Goal: Task Accomplishment & Management: Complete application form

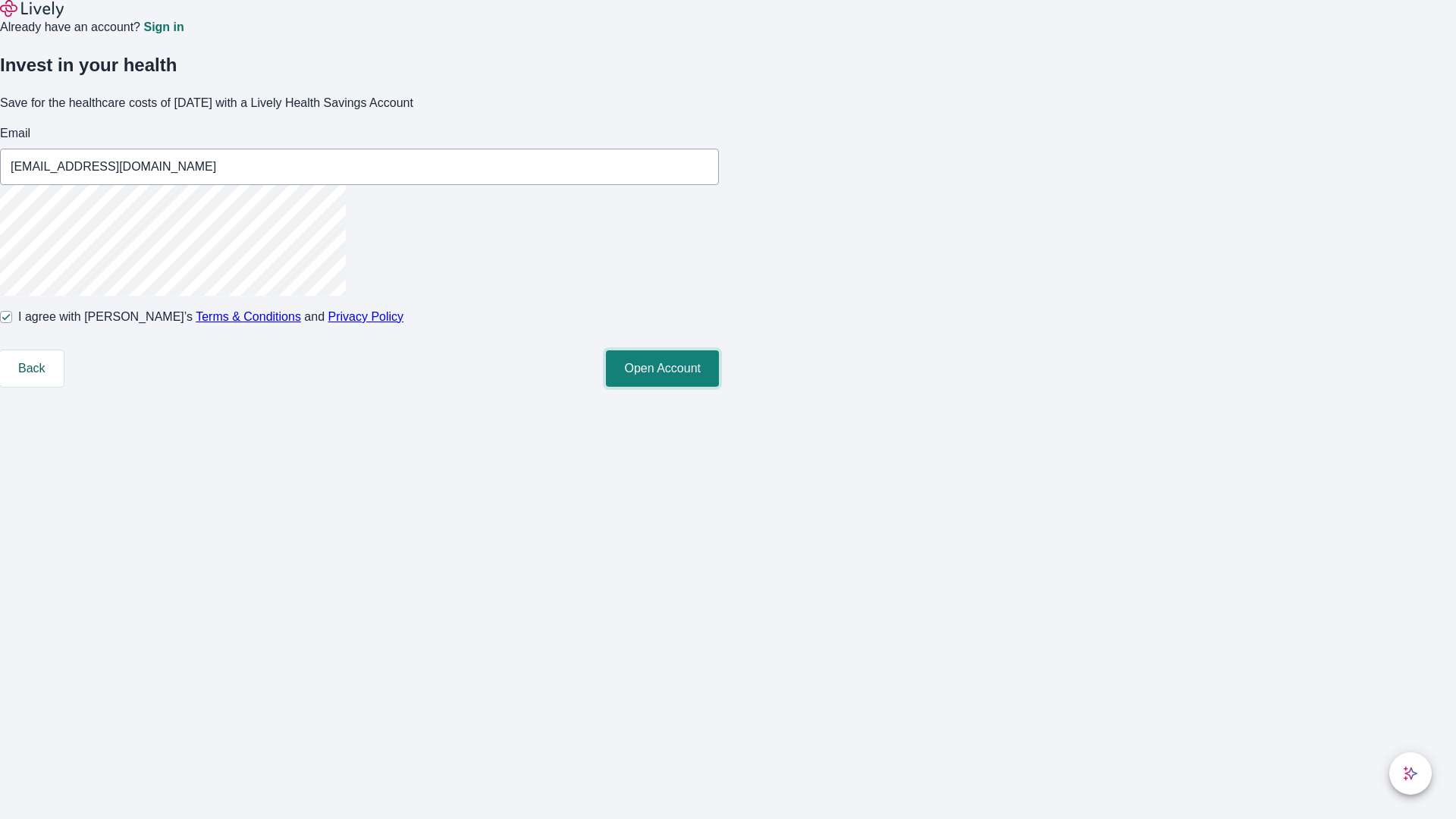
click at [719, 387] on button "Open Account" at bounding box center [662, 368] width 113 height 36
type input "[EMAIL_ADDRESS][DOMAIN_NAME]"
click at [12, 323] on input "I agree with Lively’s Terms & Conditions and Privacy Policy" at bounding box center [6, 318] width 12 height 12
checkbox input "false"
type input "[EMAIL_ADDRESS][DOMAIN_NAME]"
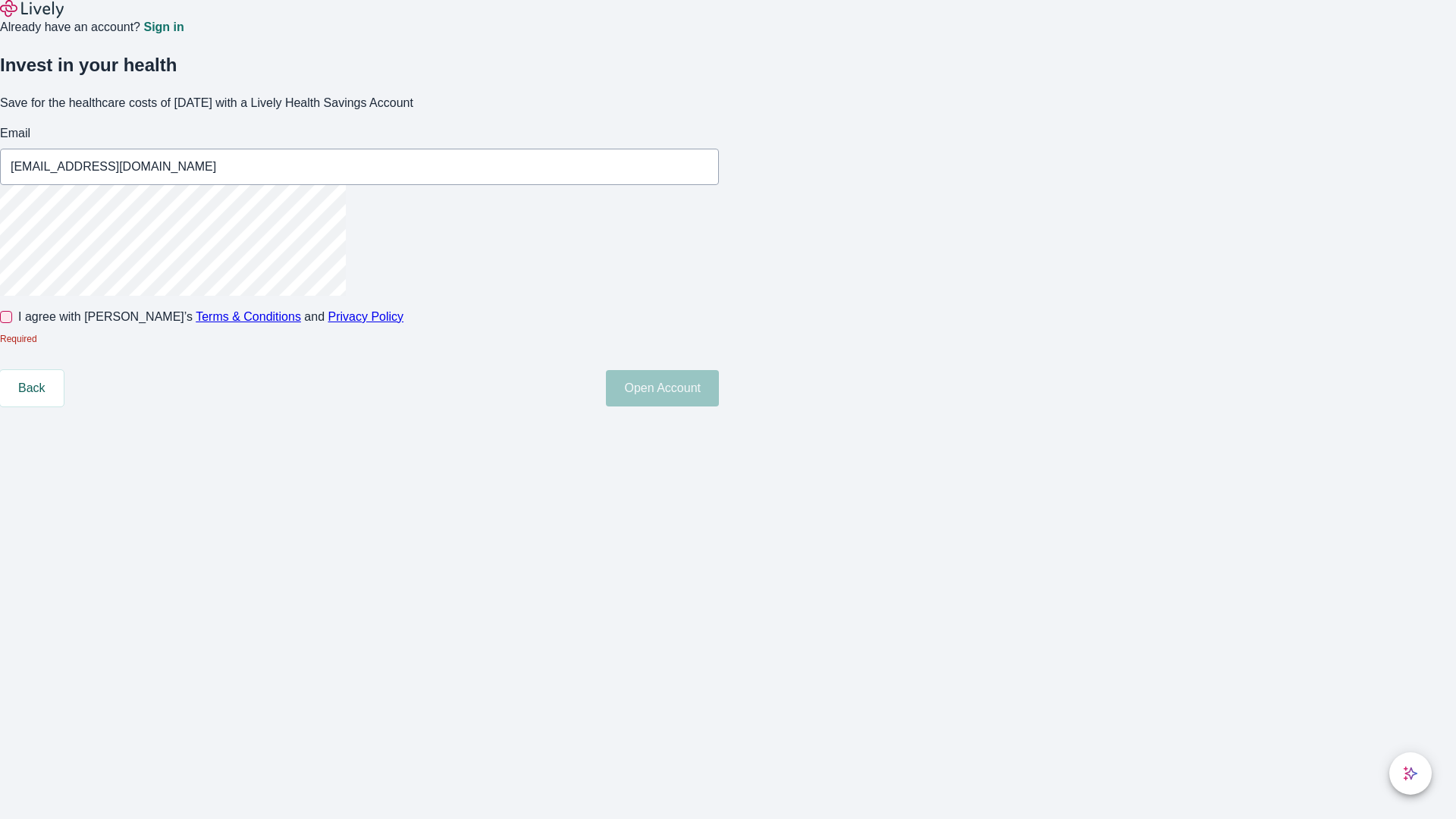
click at [12, 323] on input "I agree with Lively’s Terms & Conditions and Privacy Policy" at bounding box center [6, 318] width 12 height 12
checkbox input "true"
click at [719, 406] on button "Open Account" at bounding box center [662, 388] width 113 height 36
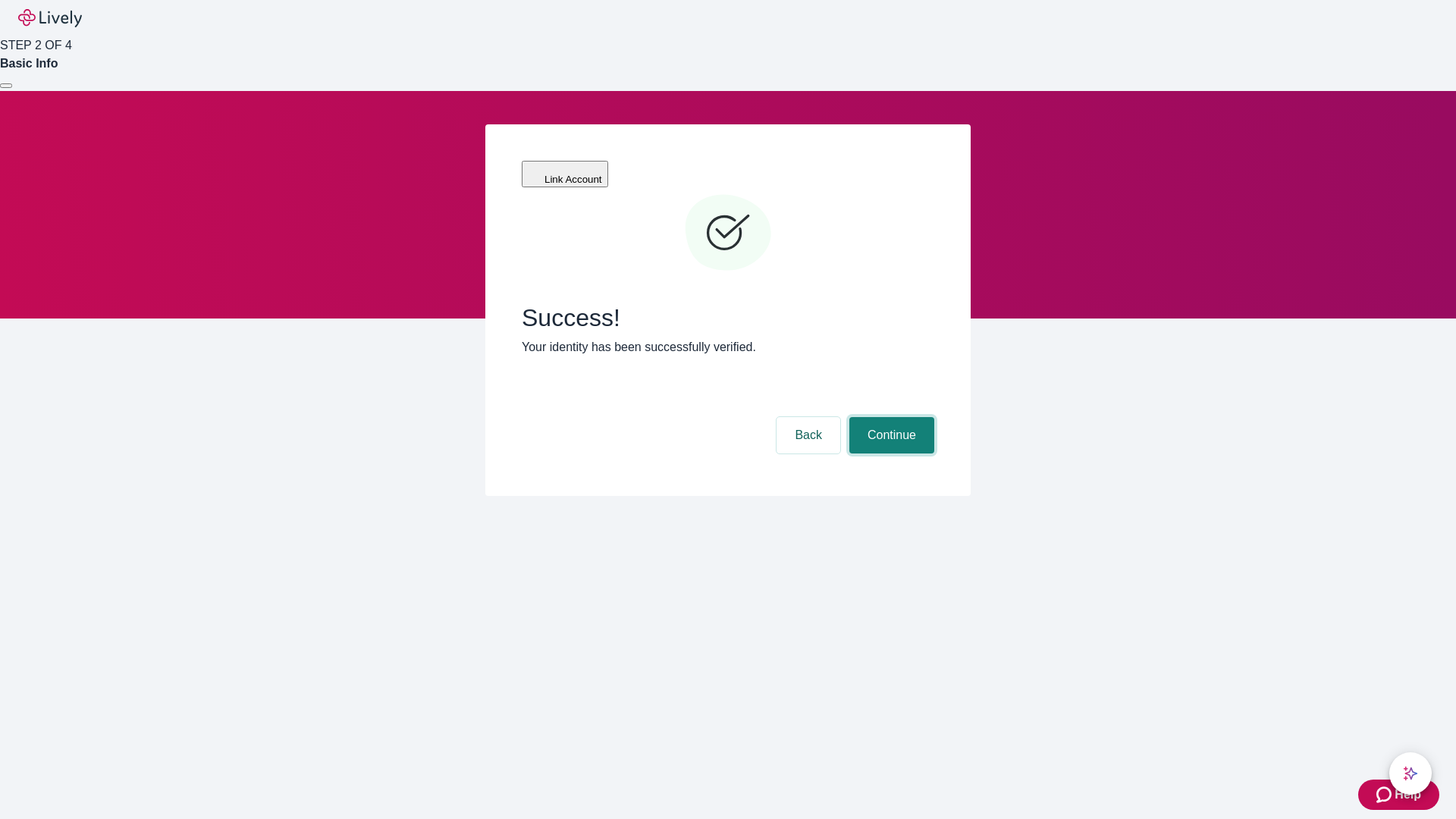
click at [889, 417] on button "Continue" at bounding box center [892, 435] width 85 height 36
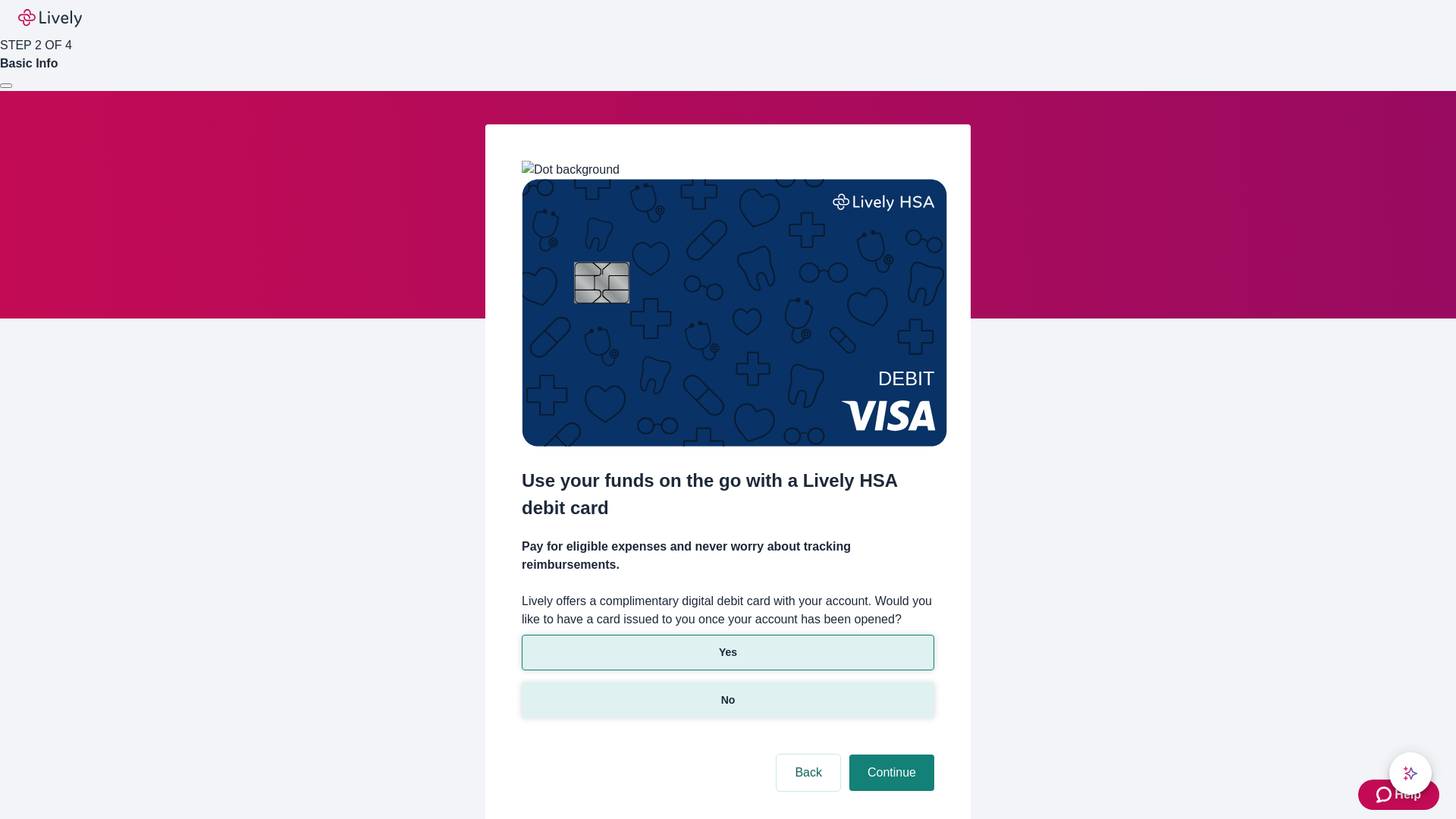
click at [728, 692] on p "No" at bounding box center [728, 700] width 14 height 16
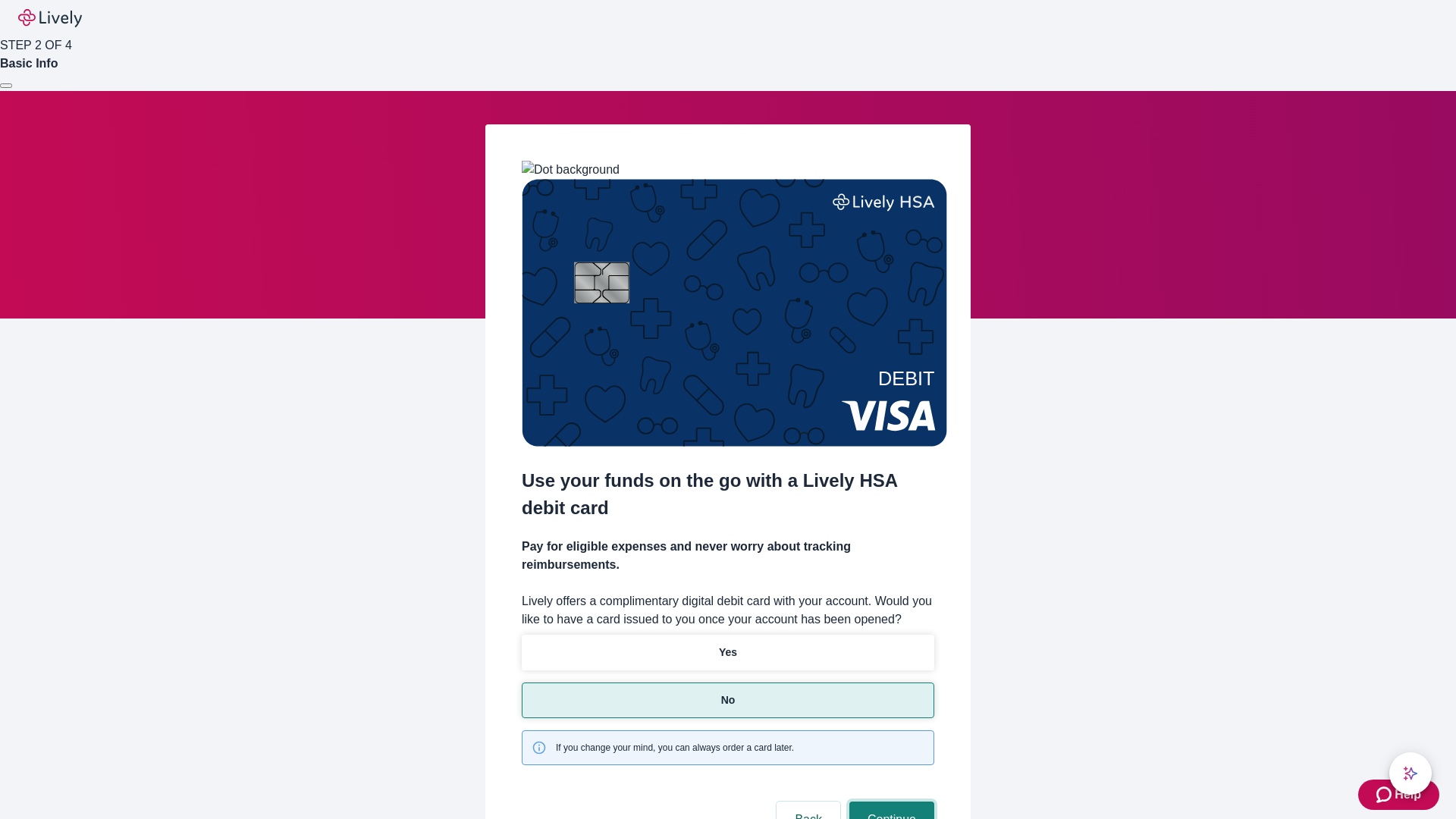
click at [889, 801] on button "Continue" at bounding box center [892, 819] width 85 height 36
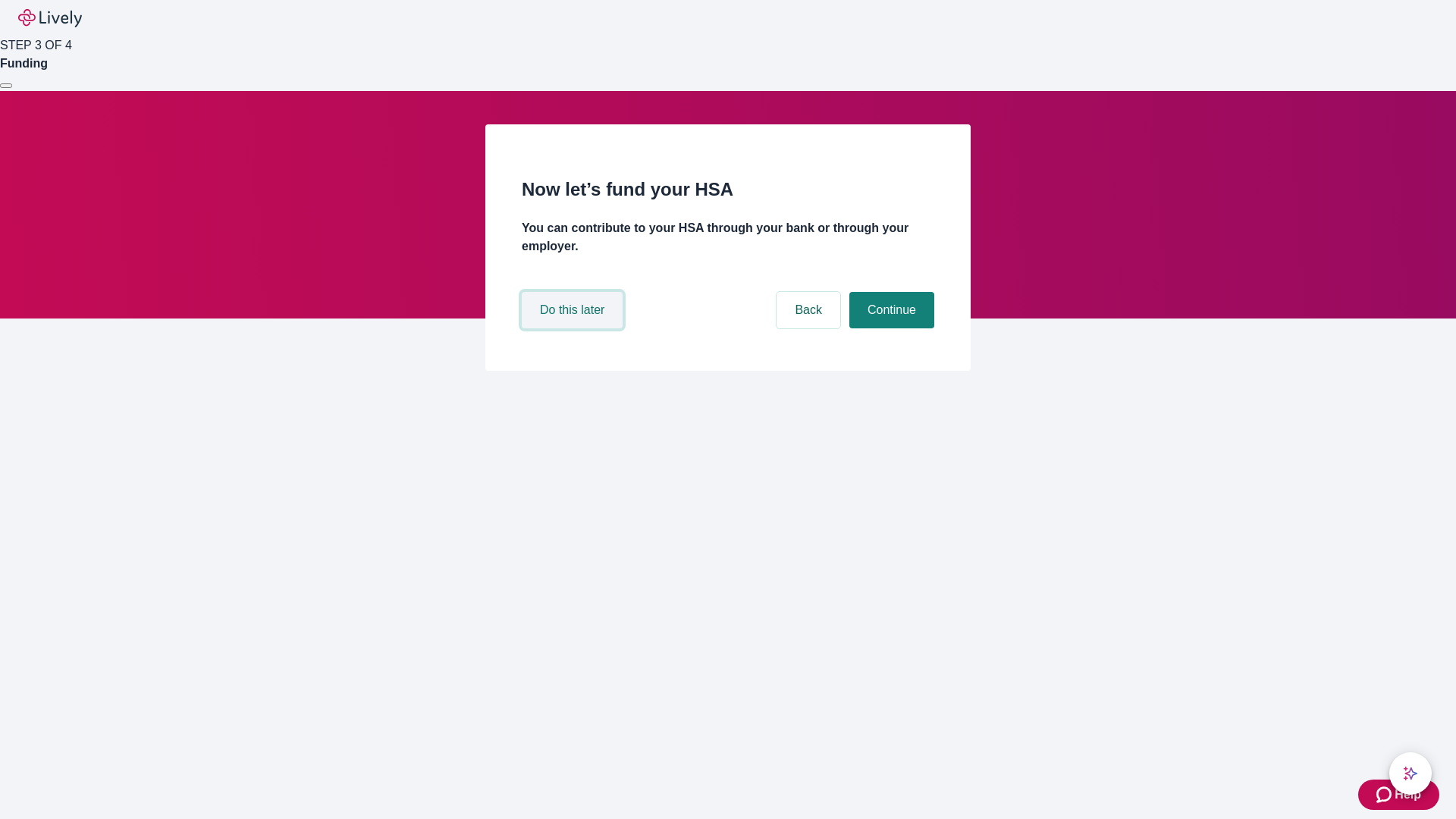
click at [574, 328] on button "Do this later" at bounding box center [572, 310] width 101 height 36
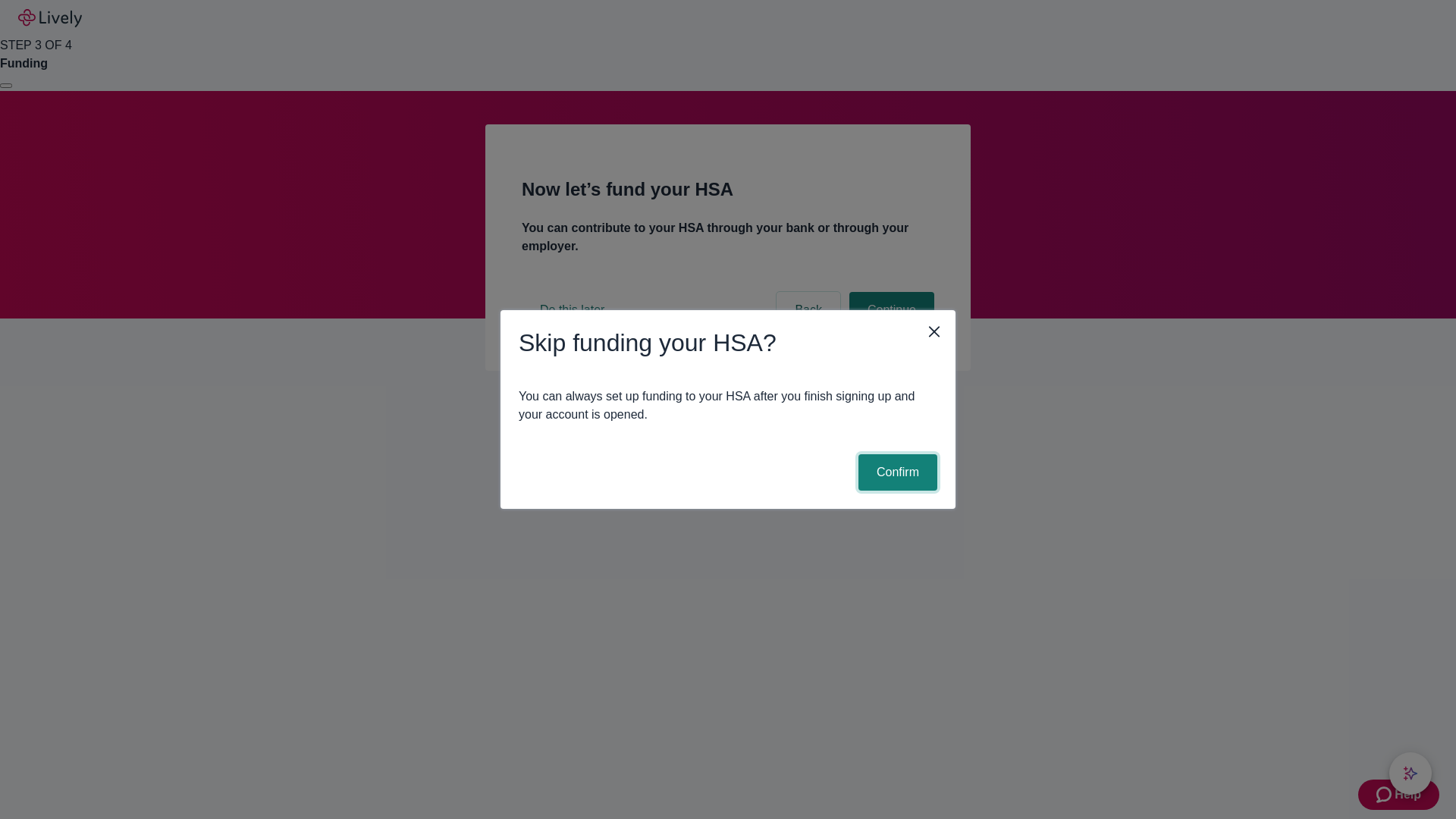
click at [896, 472] on button "Confirm" at bounding box center [898, 472] width 79 height 36
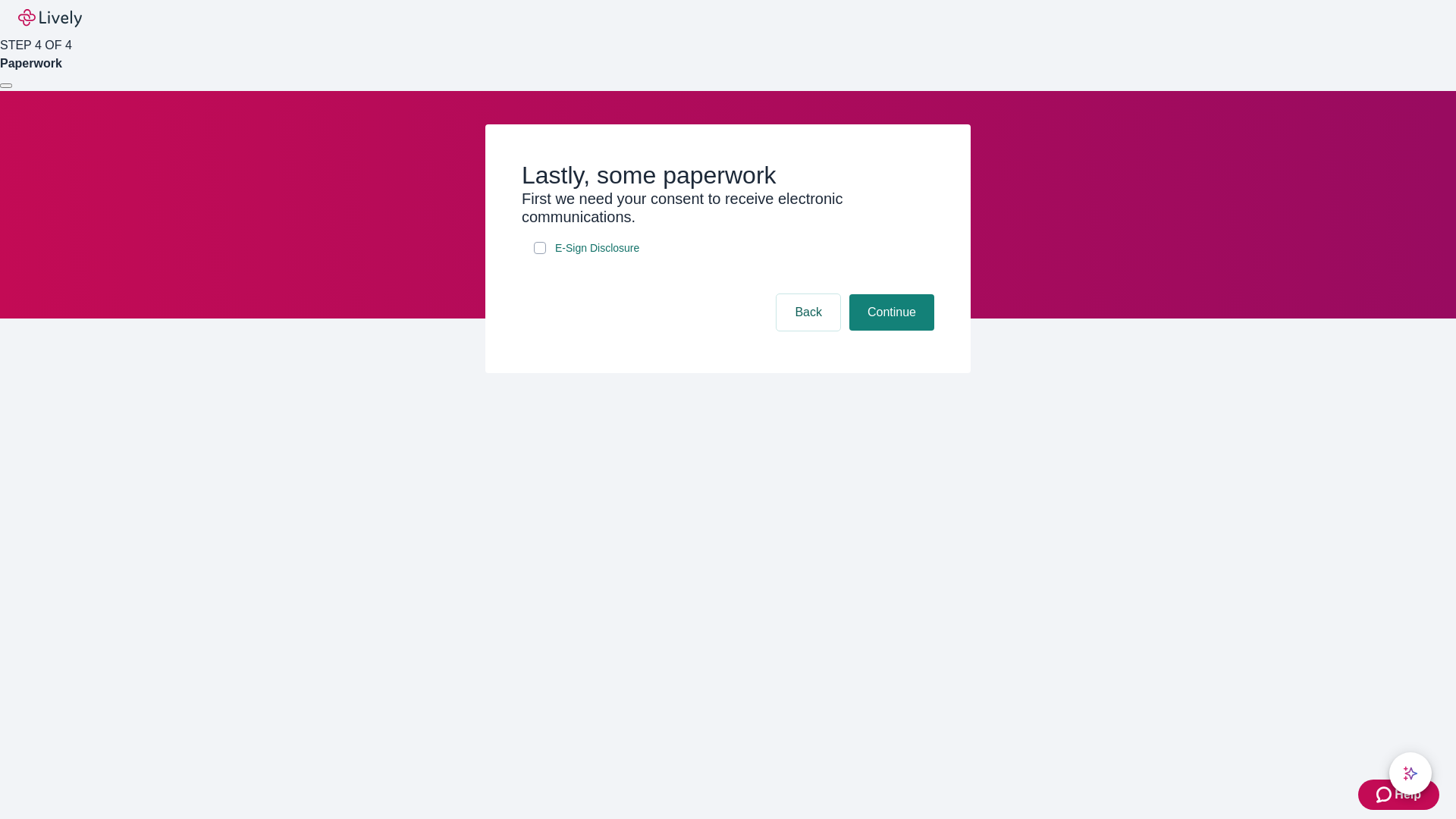
click at [540, 254] on input "E-Sign Disclosure" at bounding box center [540, 248] width 12 height 12
checkbox input "true"
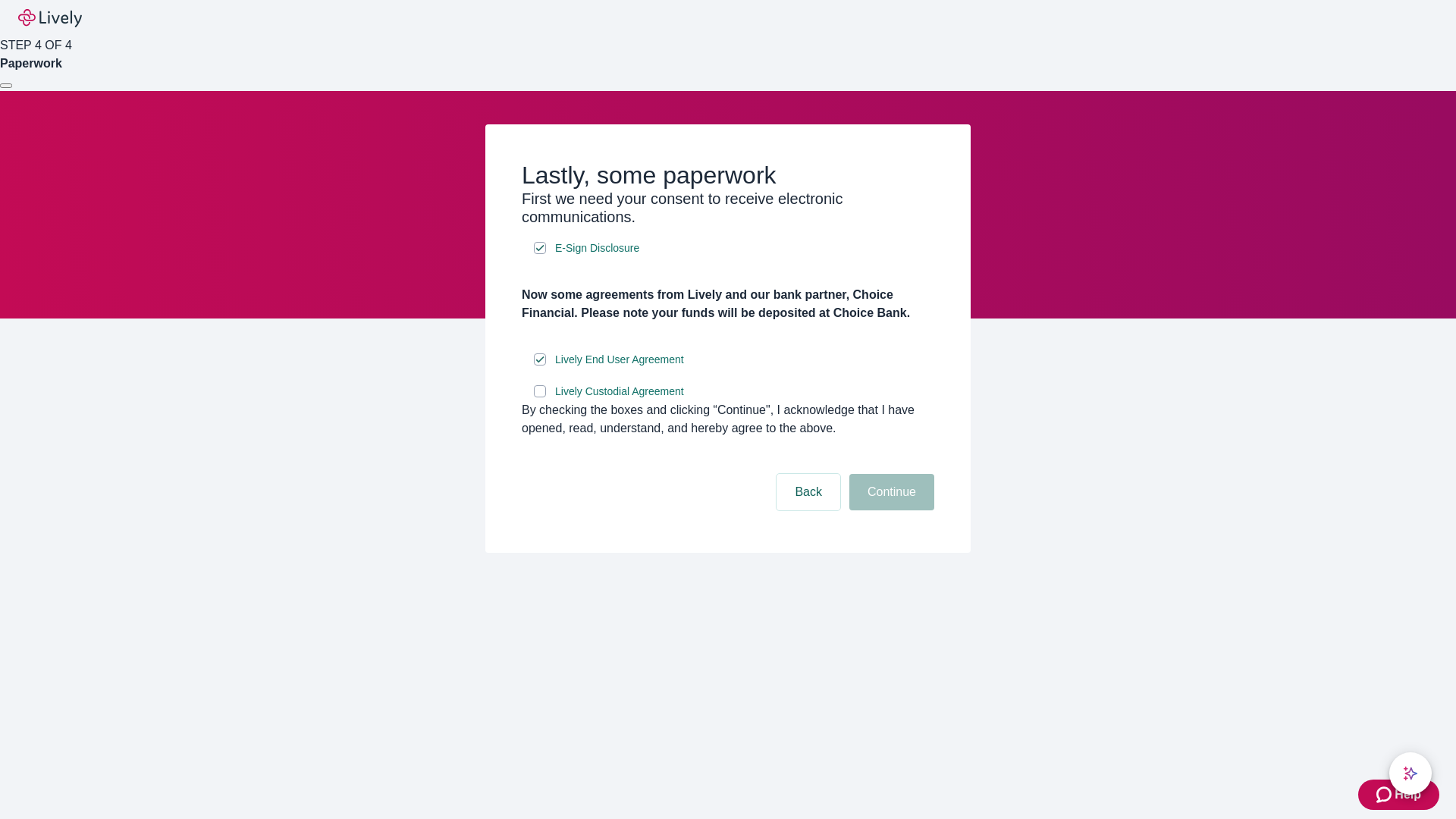
click at [540, 398] on input "Lively Custodial Agreement" at bounding box center [540, 391] width 12 height 12
checkbox input "true"
click at [889, 510] on button "Continue" at bounding box center [892, 492] width 85 height 36
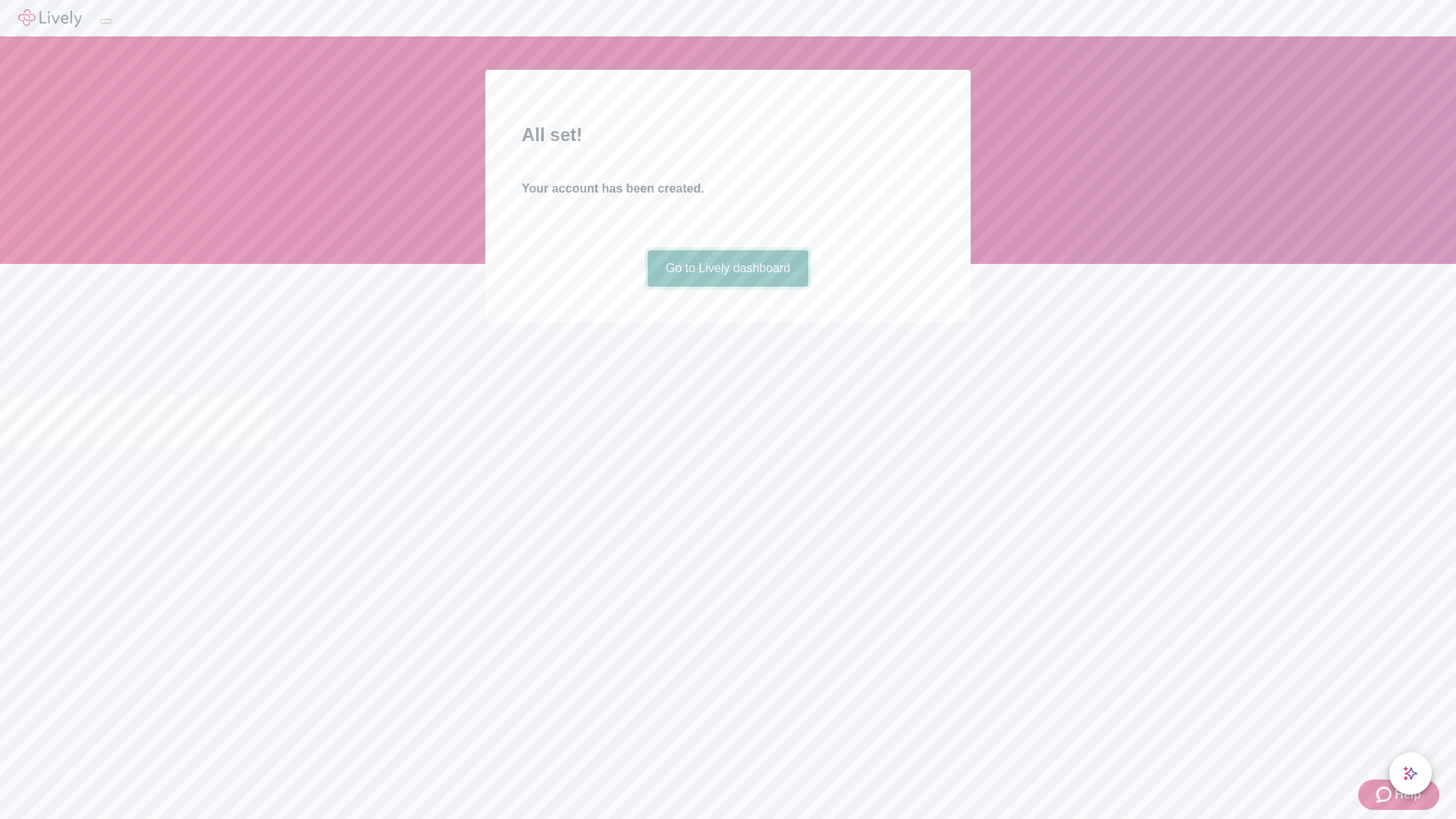
click at [728, 287] on link "Go to Lively dashboard" at bounding box center [728, 268] width 162 height 36
